Goal: Information Seeking & Learning: Find contact information

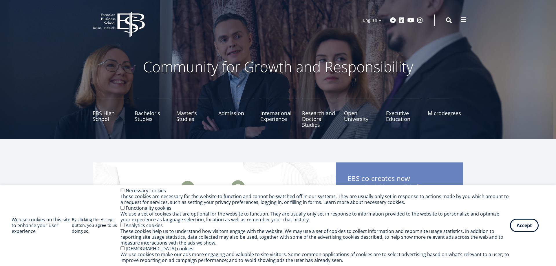
click at [465, 17] on span at bounding box center [464, 20] width 6 height 6
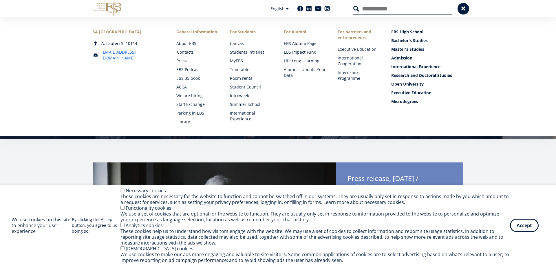
click at [187, 53] on link "Contacts" at bounding box center [198, 52] width 42 height 6
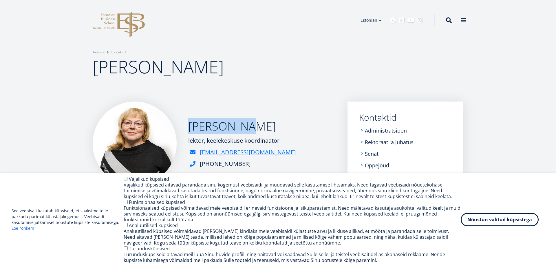
drag, startPoint x: 252, startPoint y: 126, endPoint x: 189, endPoint y: 132, distance: 63.4
click at [189, 132] on h2 "Anu Lehing" at bounding box center [242, 126] width 108 height 14
copy h2 "Anu Lehing"
